Goal: Information Seeking & Learning: Compare options

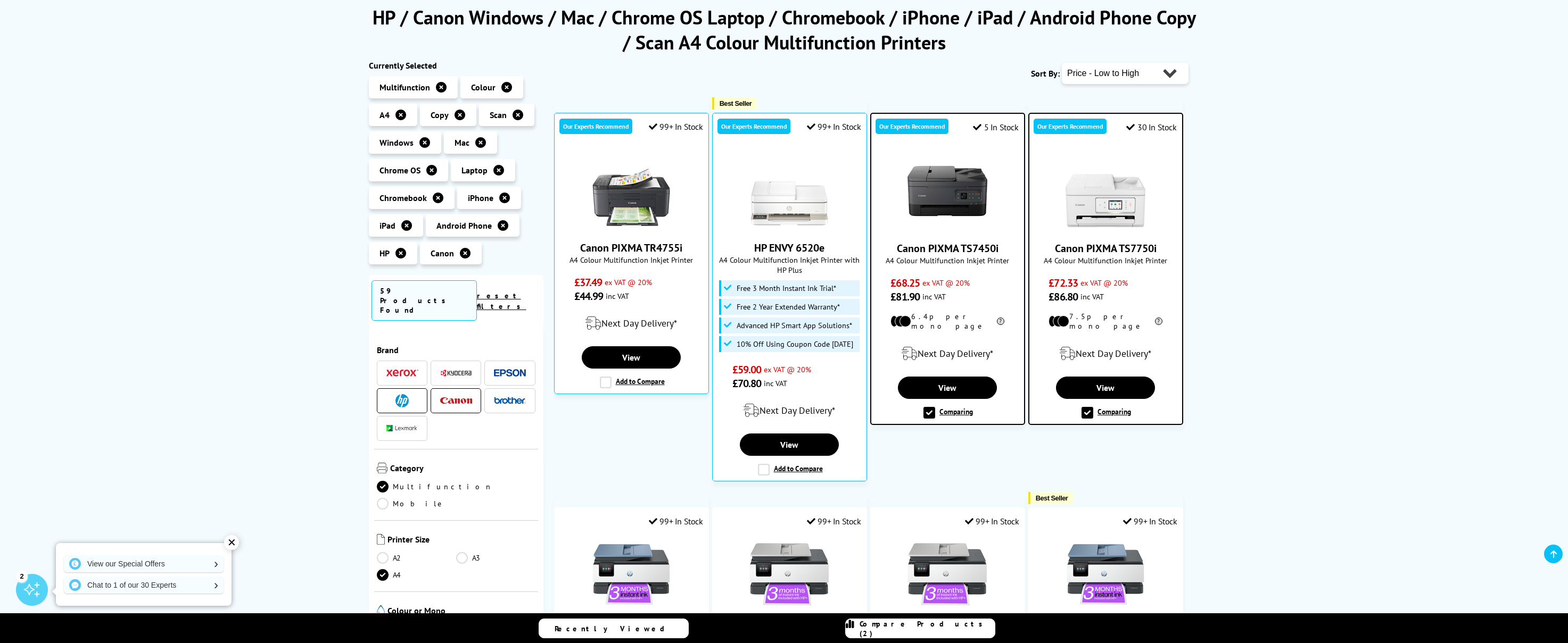
scroll to position [141, 0]
click at [1550, 557] on icon at bounding box center [1553, 554] width 6 height 8
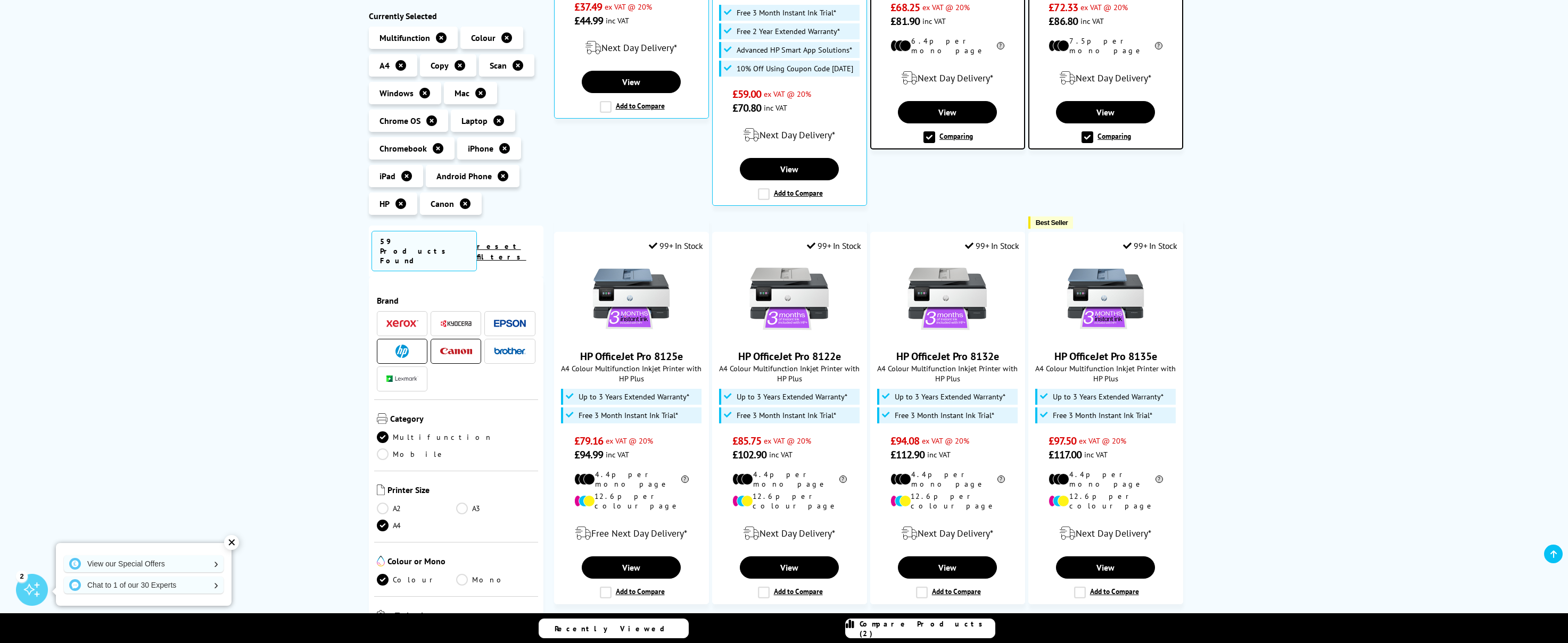
scroll to position [417, 0]
click at [801, 296] on img at bounding box center [790, 299] width 80 height 80
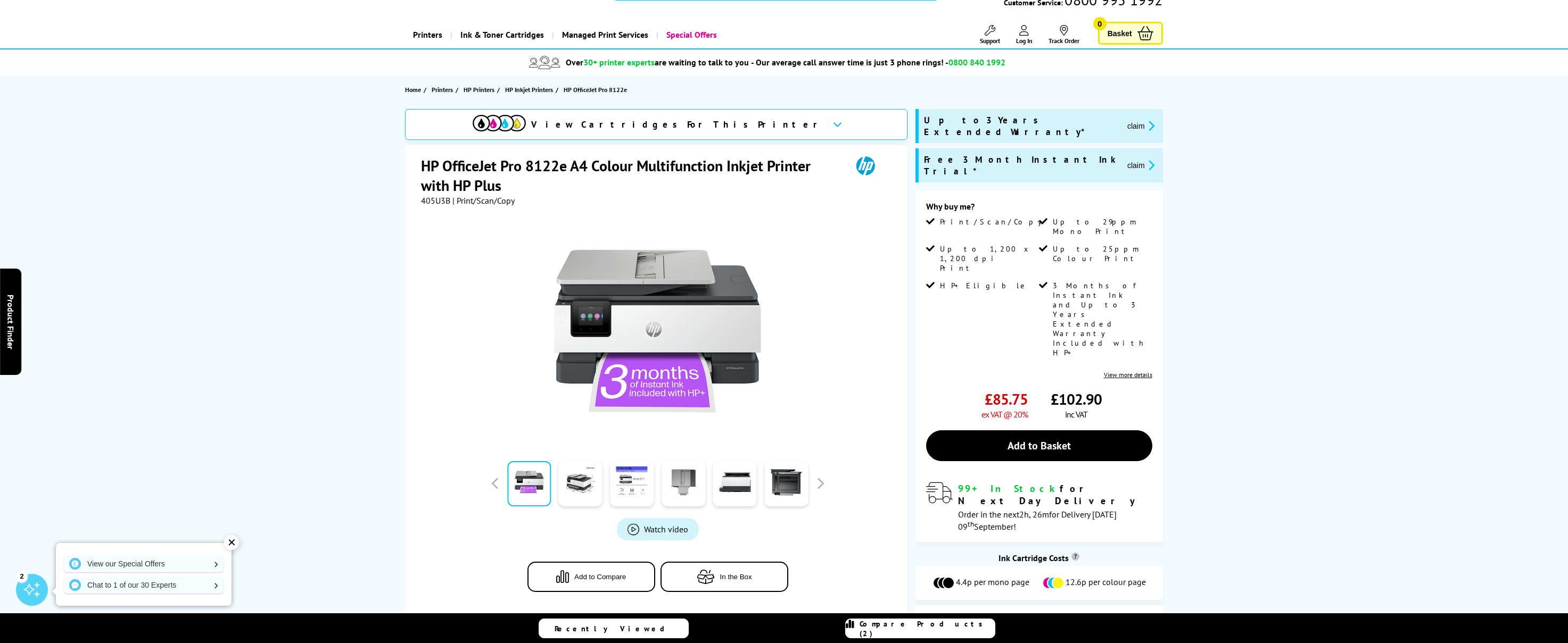
scroll to position [181, 0]
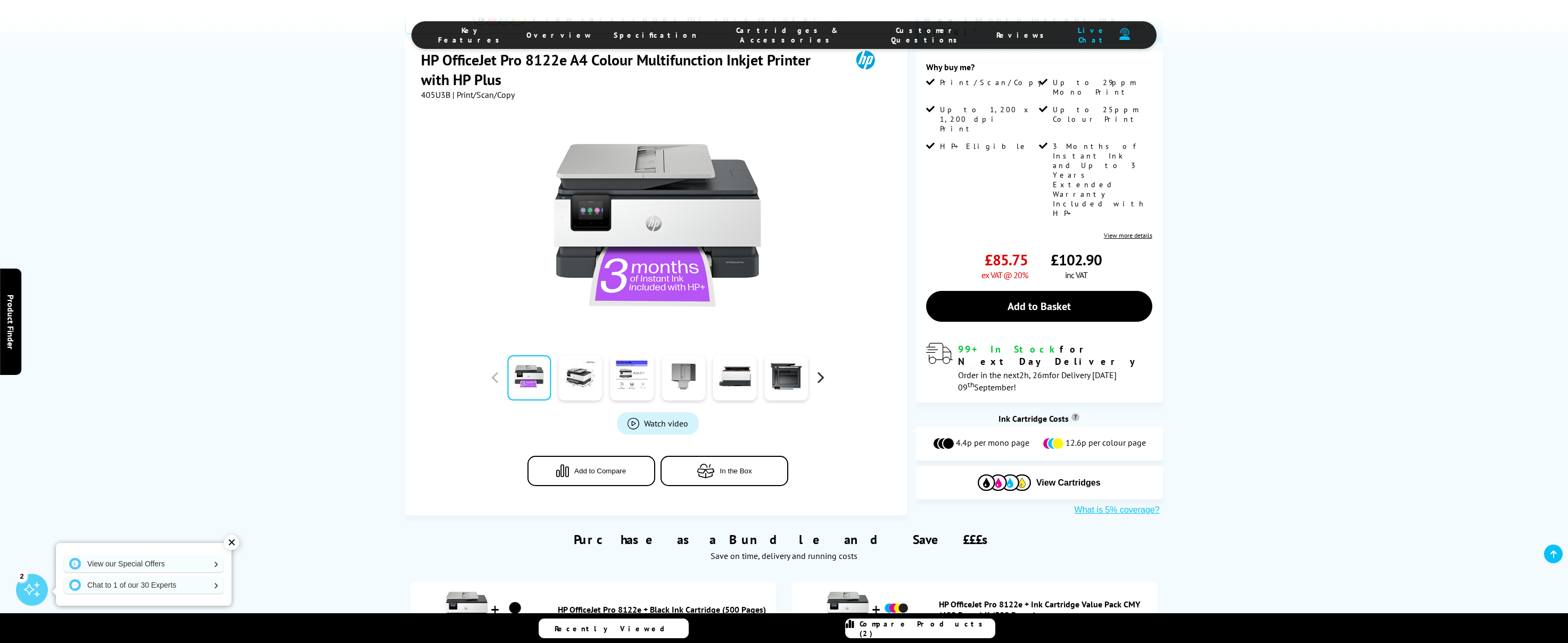
click at [821, 370] on button "button" at bounding box center [820, 377] width 16 height 16
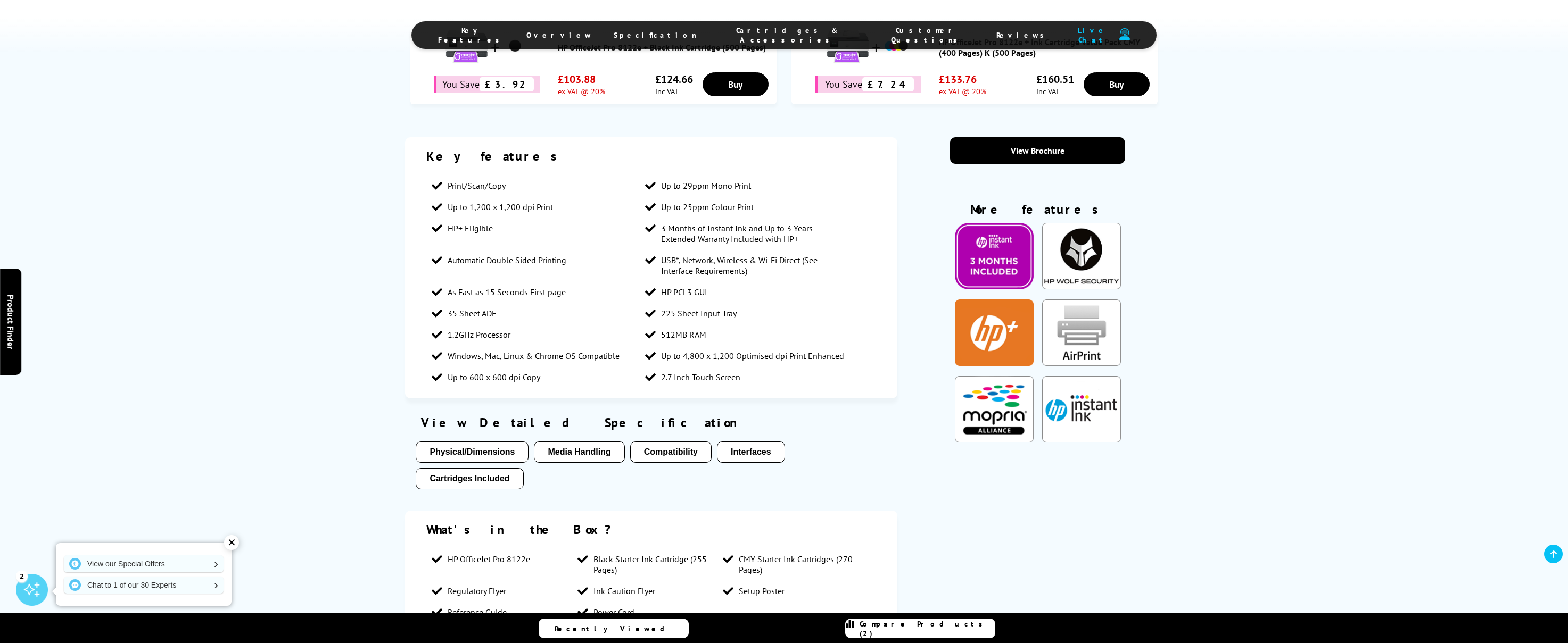
scroll to position [741, 0]
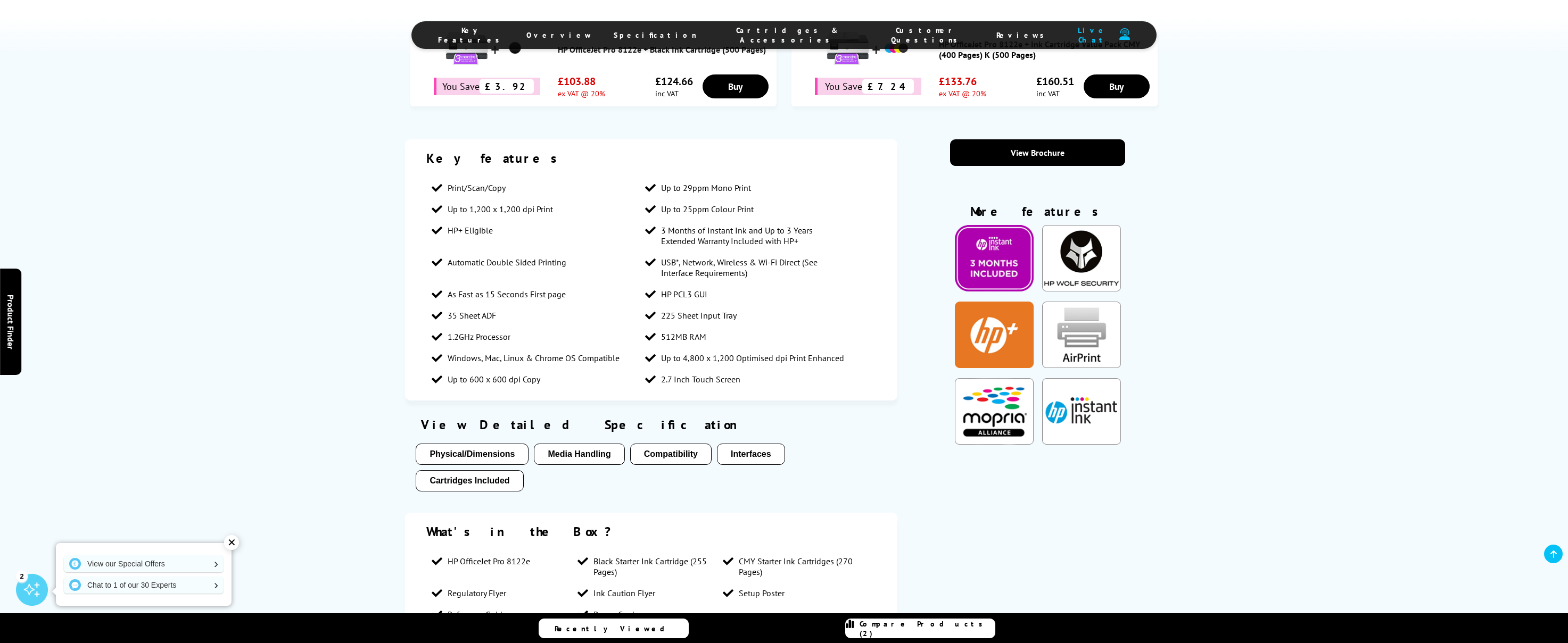
click at [581, 444] on button "Media Handling" at bounding box center [579, 454] width 90 height 22
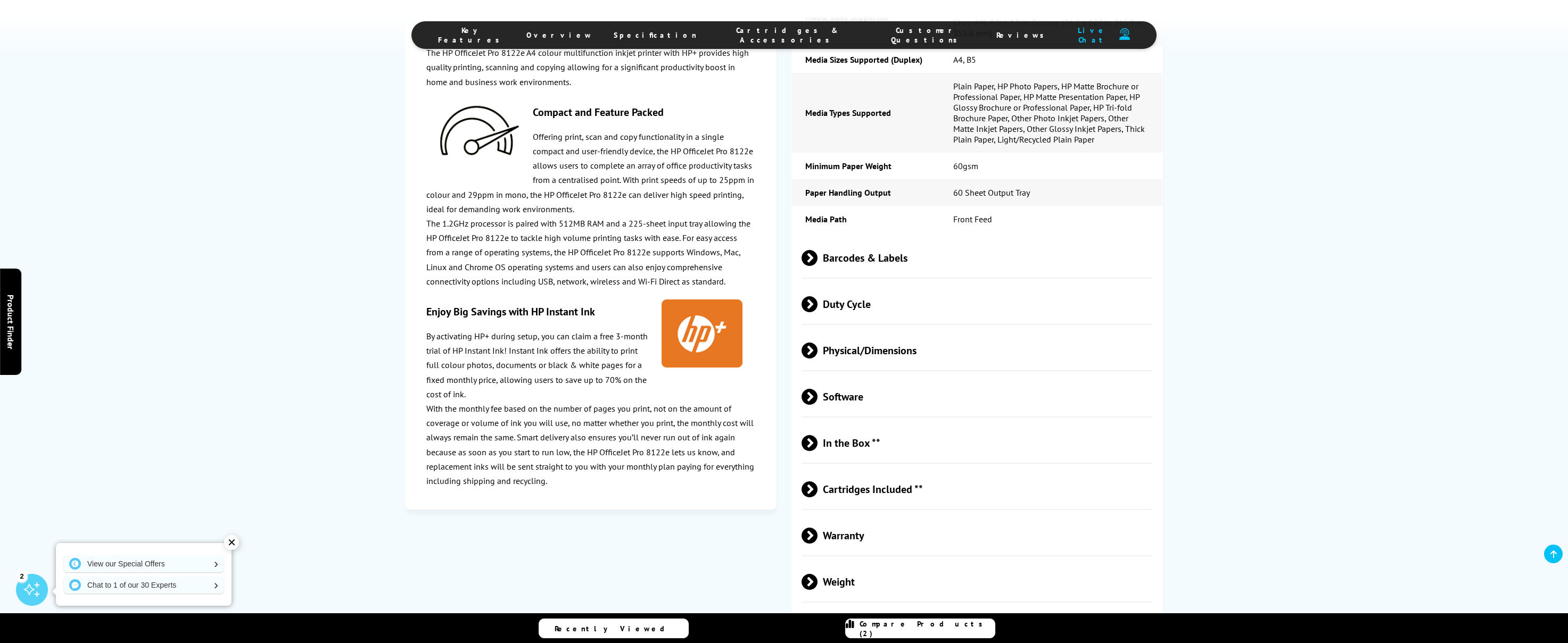
scroll to position [2455, 0]
click at [871, 469] on span "Cartridges Included **" at bounding box center [977, 489] width 352 height 40
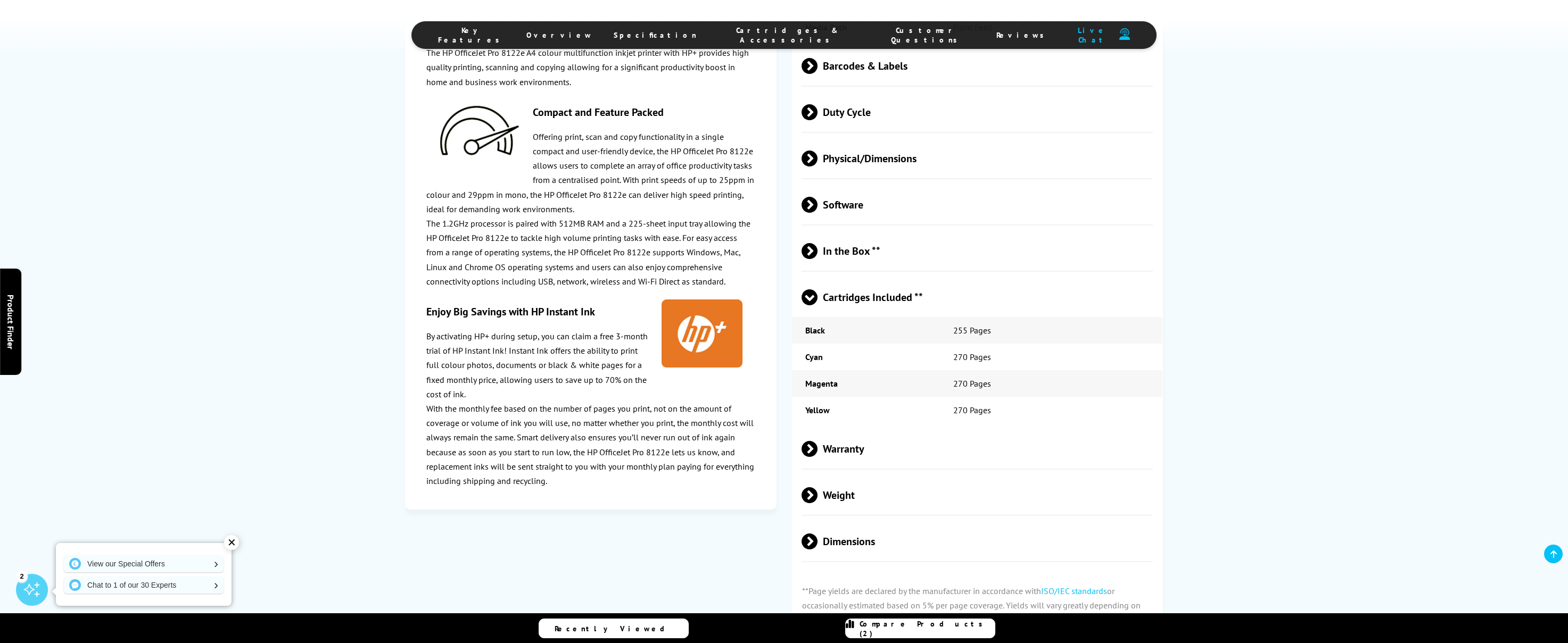
scroll to position [2648, 0]
click at [858, 427] on span "Warranty" at bounding box center [977, 447] width 352 height 40
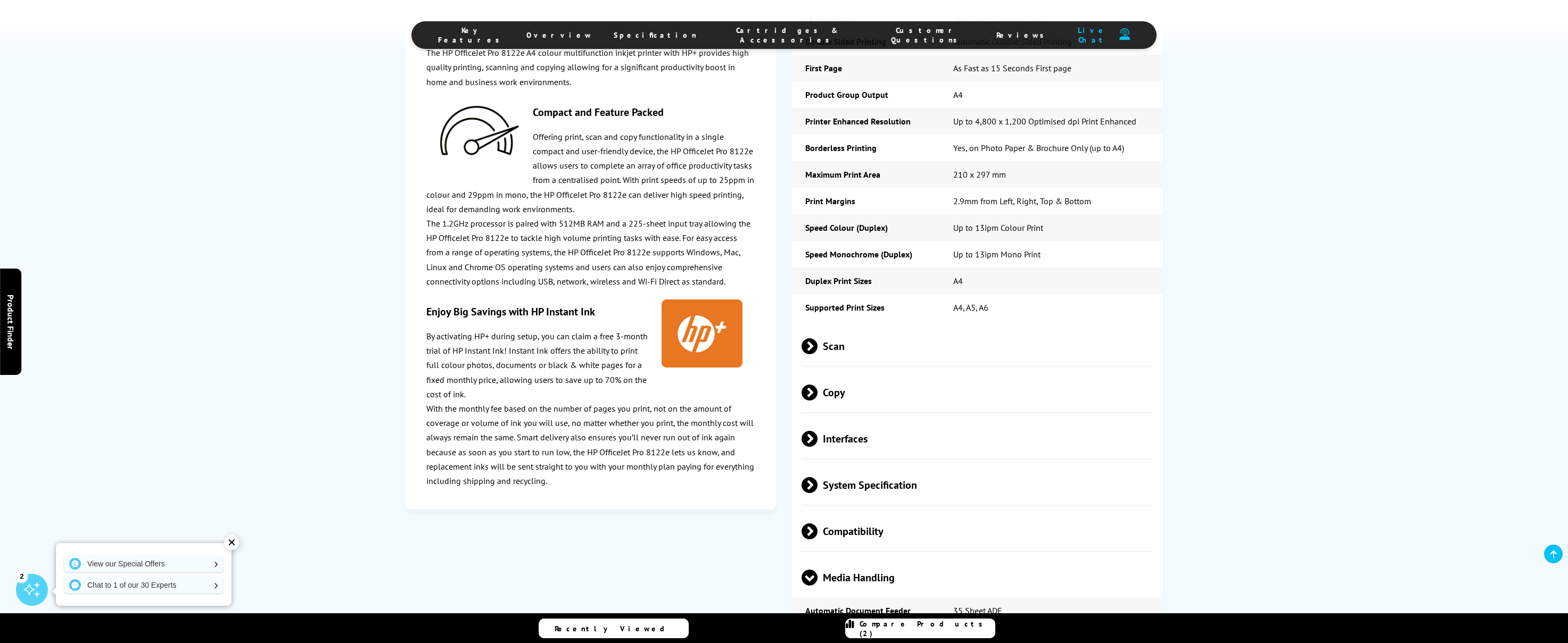
scroll to position [1737, 0]
click at [845, 373] on span "Copy" at bounding box center [977, 394] width 352 height 40
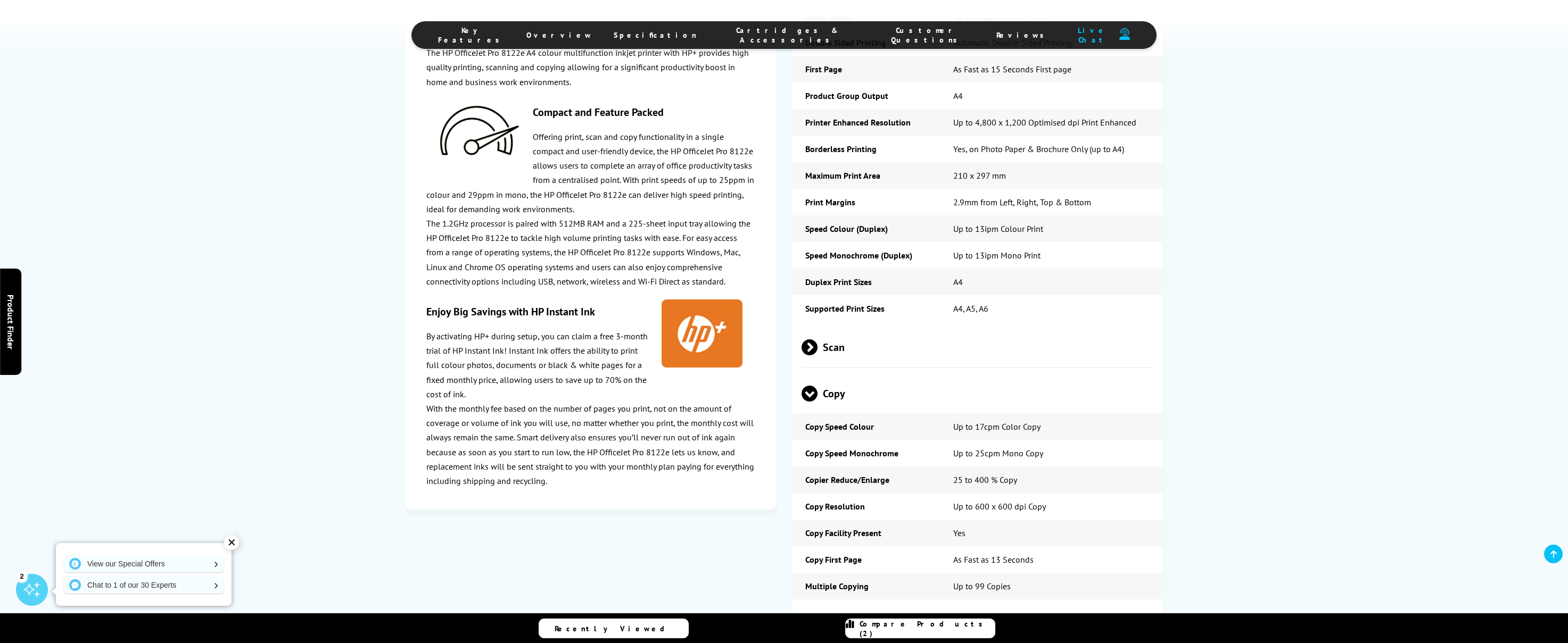
click at [841, 327] on span "Scan" at bounding box center [977, 347] width 352 height 40
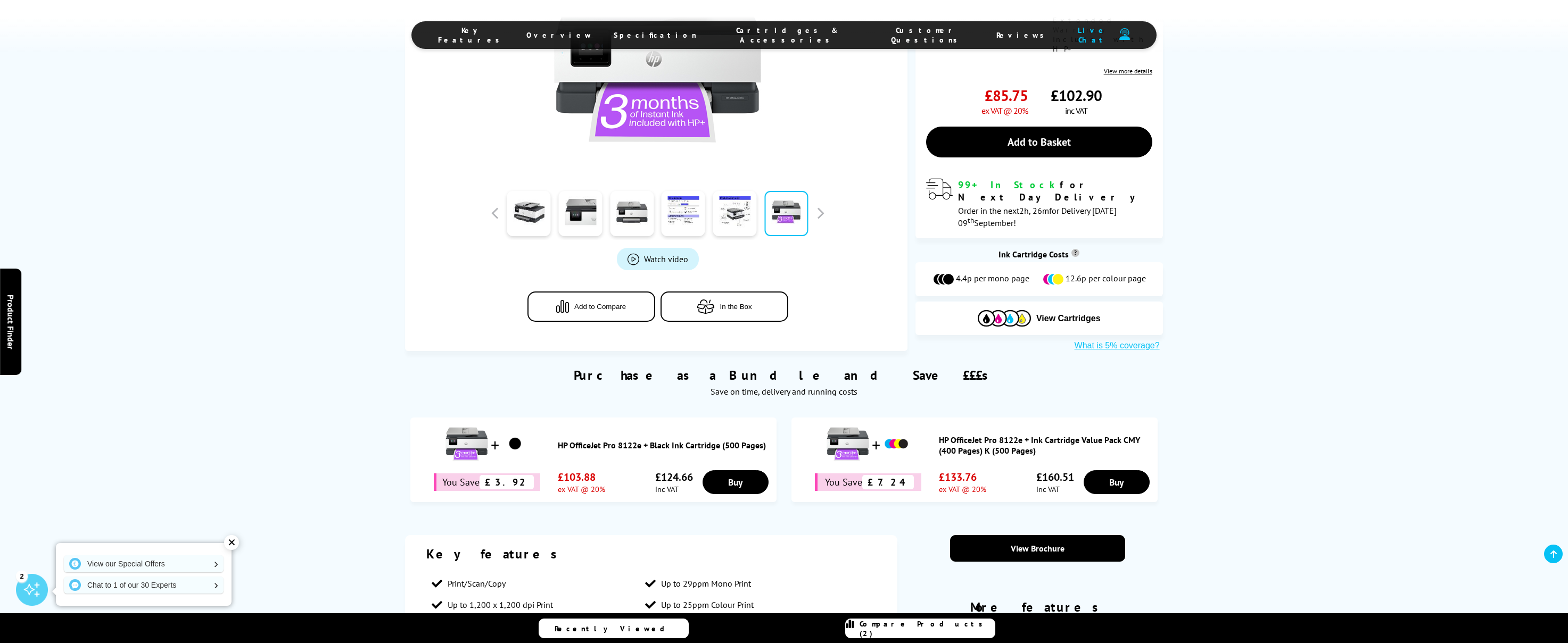
scroll to position [190, 0]
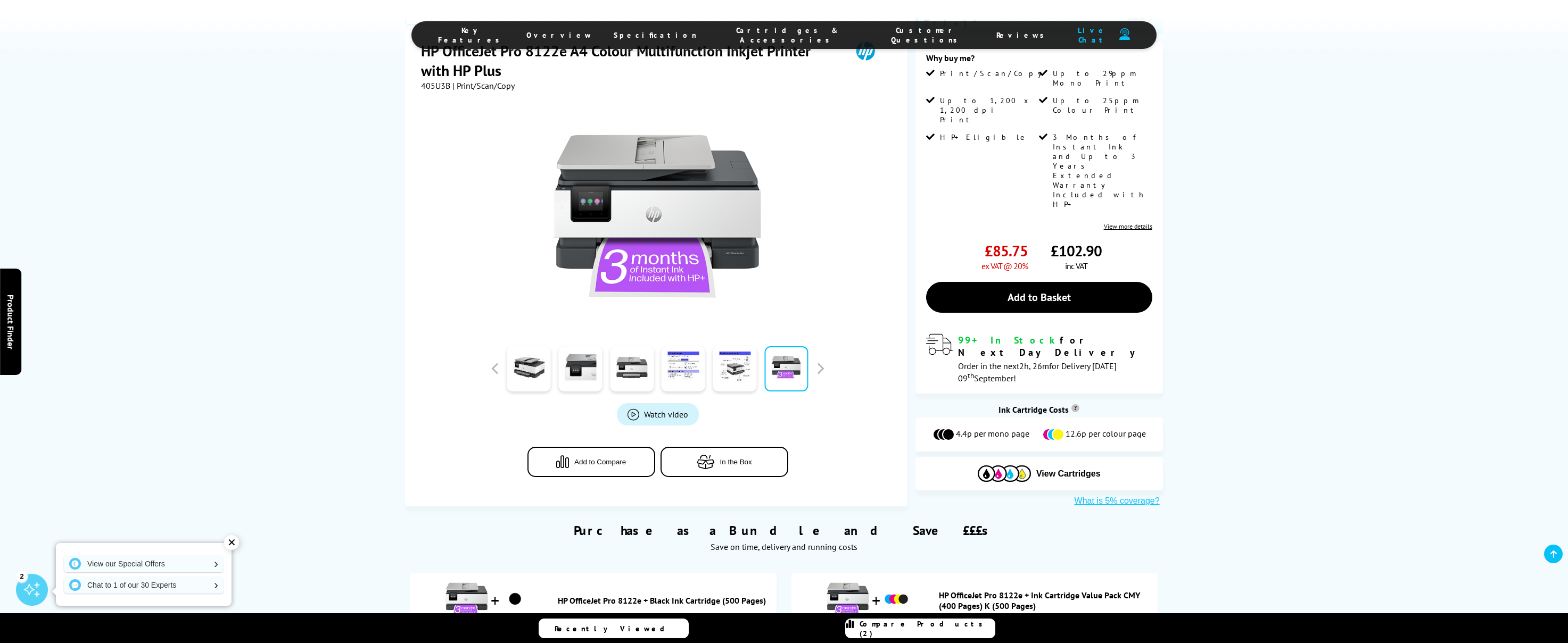
click at [584, 458] on span "Add to Compare" at bounding box center [599, 462] width 52 height 8
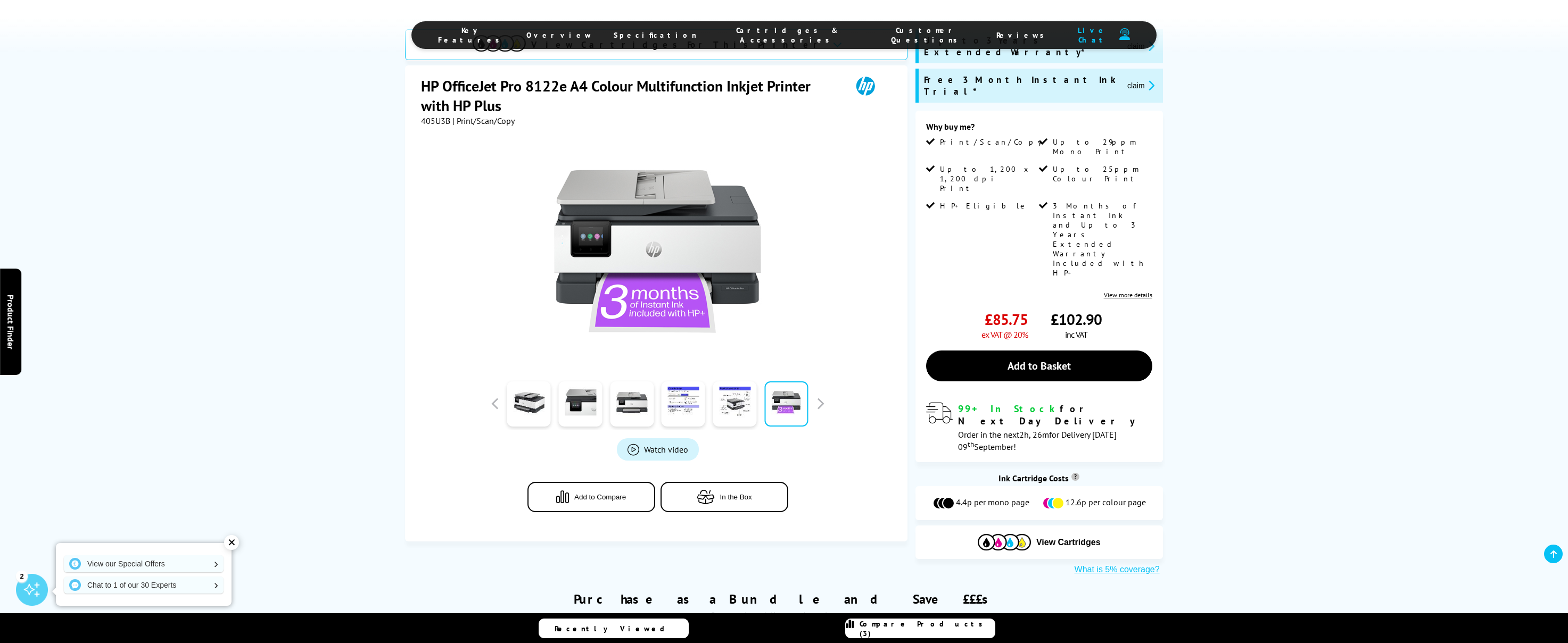
scroll to position [0, 0]
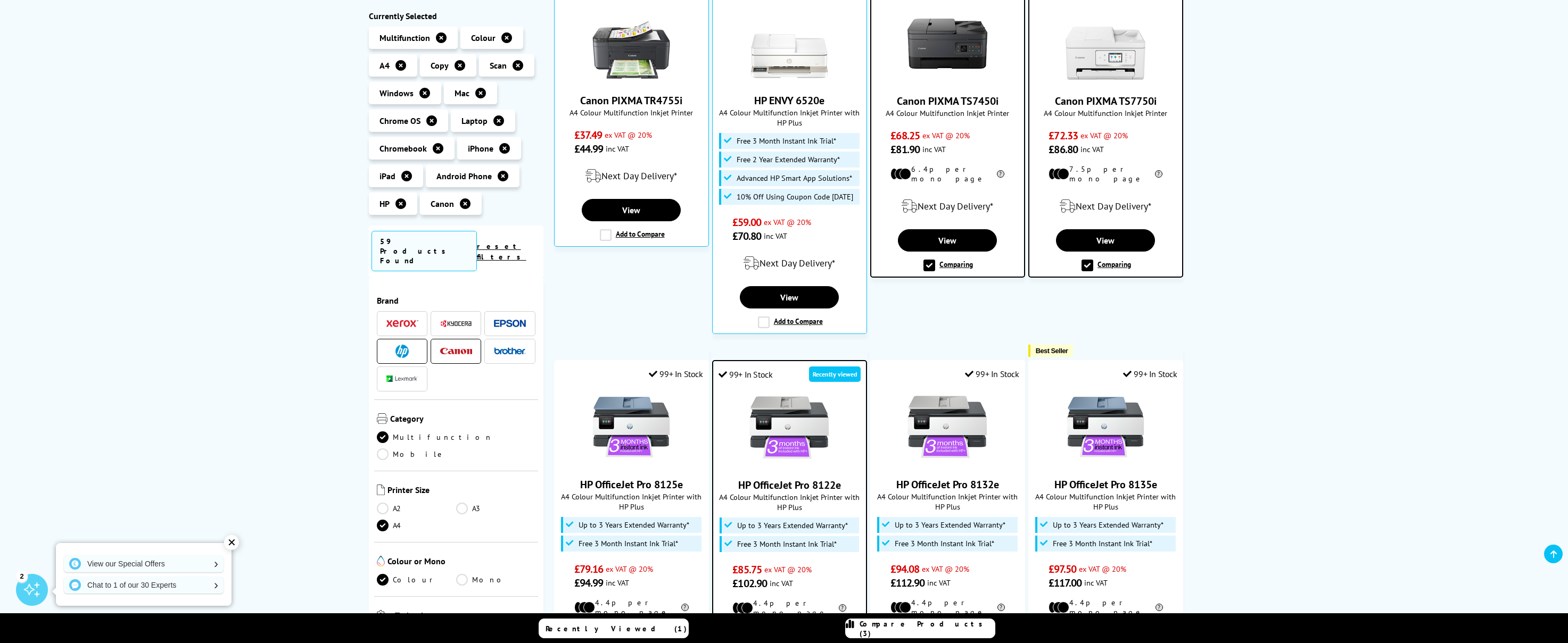
scroll to position [290, 0]
